Goal: Task Accomplishment & Management: Use online tool/utility

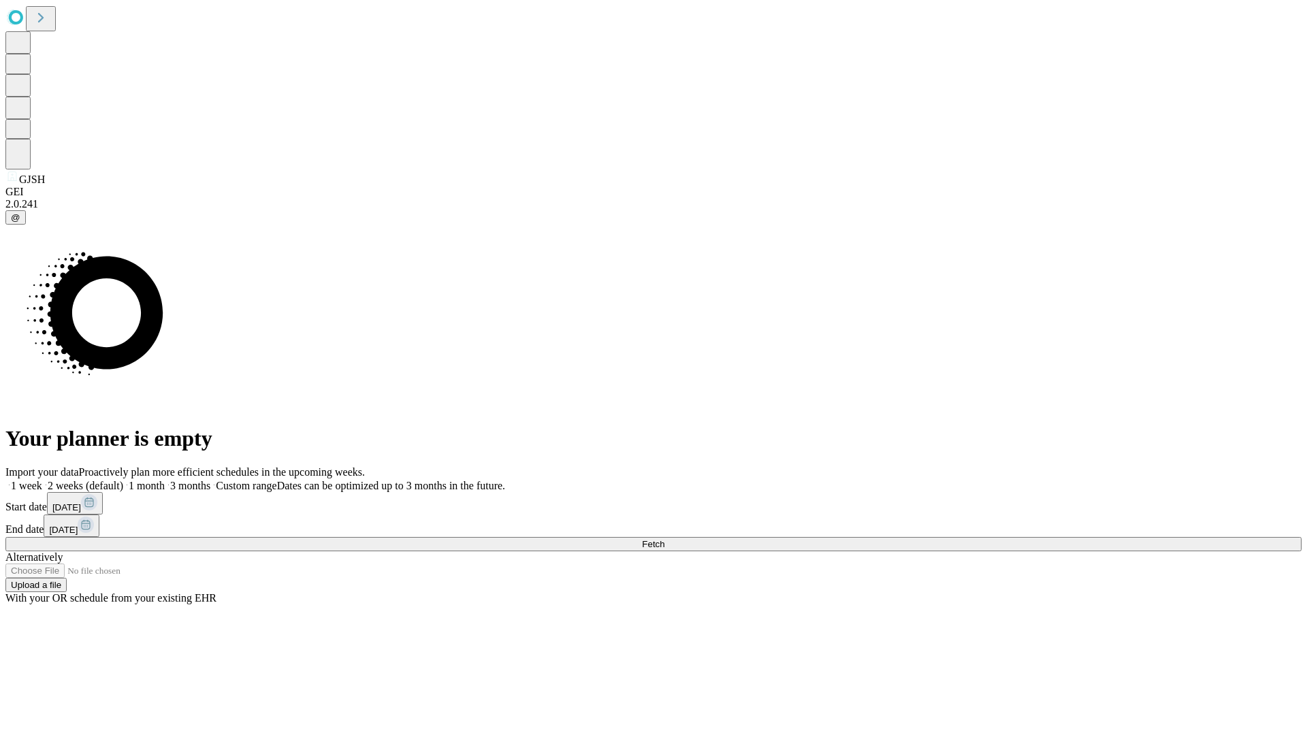
click at [664, 539] on span "Fetch" at bounding box center [653, 544] width 22 height 10
